Goal: Transaction & Acquisition: Purchase product/service

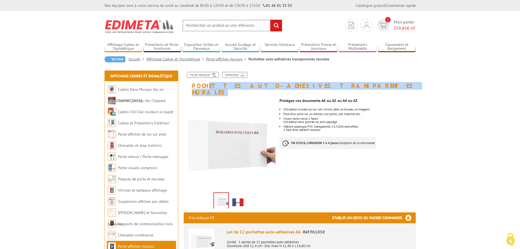
drag, startPoint x: 348, startPoint y: 85, endPoint x: 207, endPoint y: 91, distance: 140.4
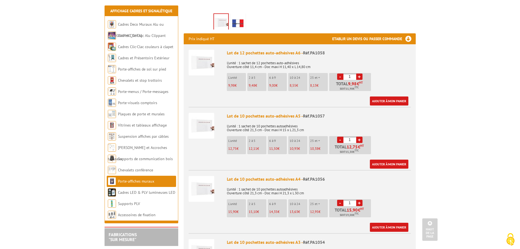
scroll to position [191, 0]
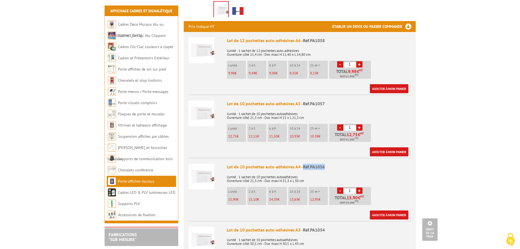
drag, startPoint x: 325, startPoint y: 159, endPoint x: 304, endPoint y: 159, distance: 21.6
click at [304, 164] on div "Lot de 10 pochettes auto-adhésives A4 - Réf.PA1056" at bounding box center [319, 167] width 184 height 6
copy span "Réf.PA1056"
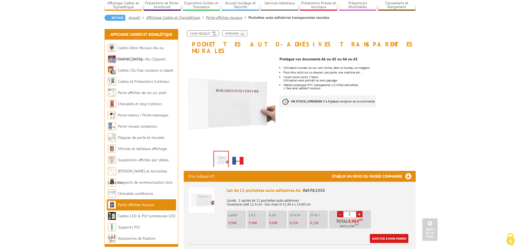
scroll to position [0, 0]
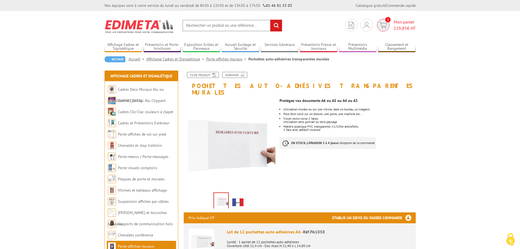
click at [396, 24] on span "Mon panier 229,85 € HT" at bounding box center [405, 25] width 22 height 13
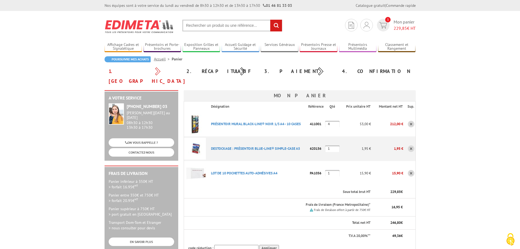
click at [411, 145] on link at bounding box center [411, 148] width 7 height 7
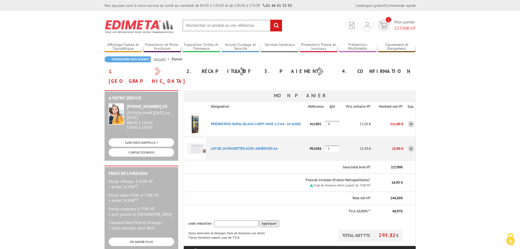
click at [412, 145] on link at bounding box center [411, 148] width 7 height 7
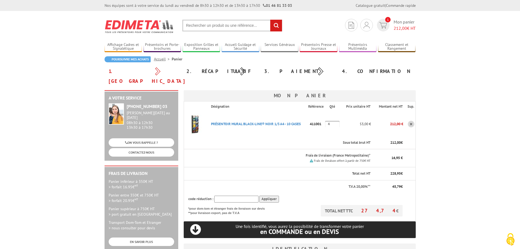
drag, startPoint x: 410, startPoint y: 131, endPoint x: 397, endPoint y: 155, distance: 27.0
click at [393, 136] on tr "Sous total brut HT 212,00 €" at bounding box center [300, 142] width 232 height 13
drag, startPoint x: 404, startPoint y: 165, endPoint x: 383, endPoint y: 165, distance: 21.0
click at [383, 167] on tr "Total net HT 228,95 €" at bounding box center [300, 173] width 232 height 13
